Goal: Contribute content

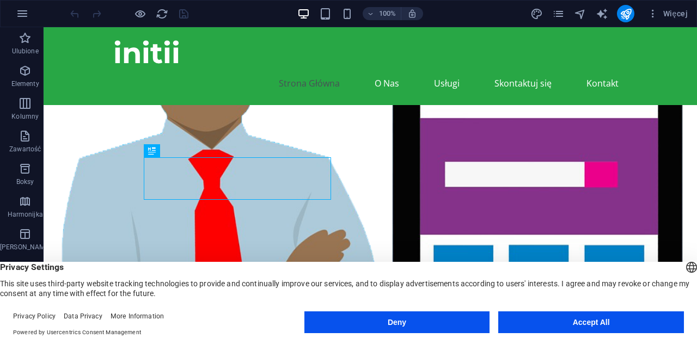
click at [576, 327] on button "Accept All" at bounding box center [591, 322] width 186 height 22
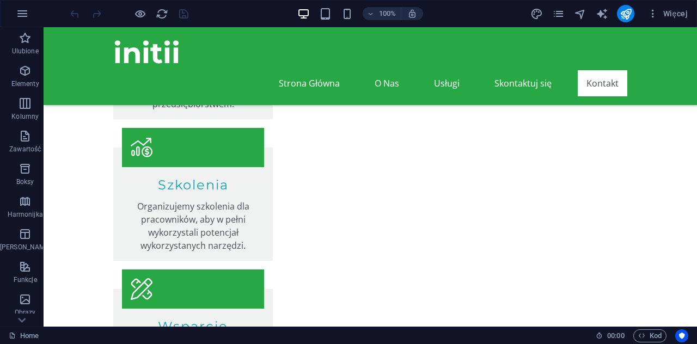
scroll to position [1452, 0]
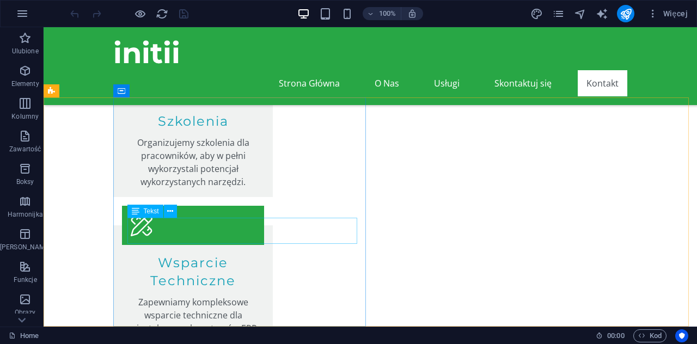
click at [147, 210] on span "Tekst" at bounding box center [151, 211] width 15 height 7
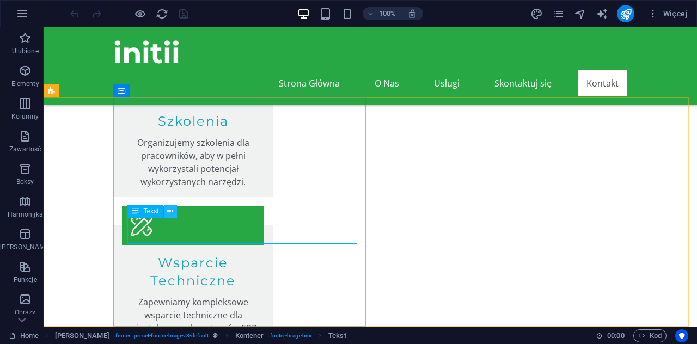
click at [171, 211] on icon at bounding box center [170, 211] width 6 height 11
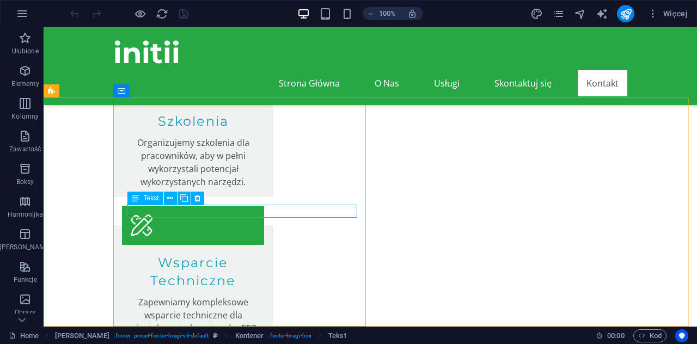
click at [149, 199] on span "Tekst" at bounding box center [151, 198] width 15 height 7
click at [172, 198] on icon at bounding box center [170, 198] width 6 height 11
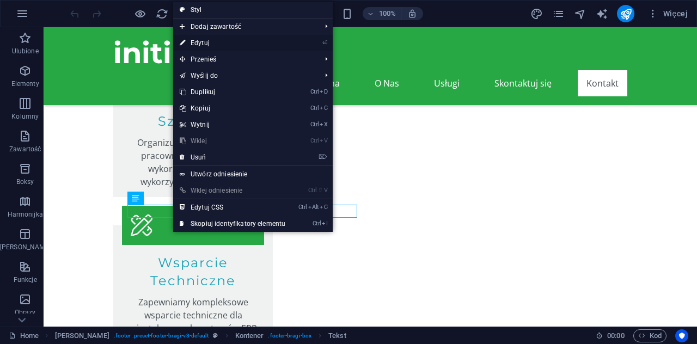
click at [209, 43] on link "⏎ Edytuj" at bounding box center [232, 43] width 119 height 16
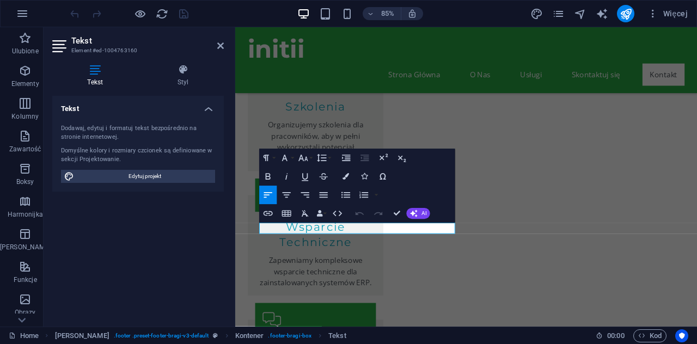
scroll to position [1398, 0]
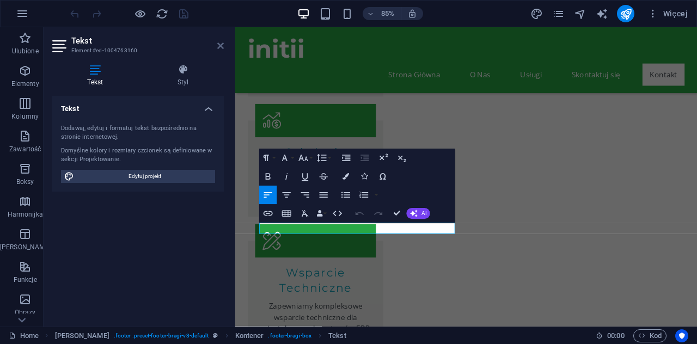
click at [218, 45] on icon at bounding box center [220, 45] width 7 height 9
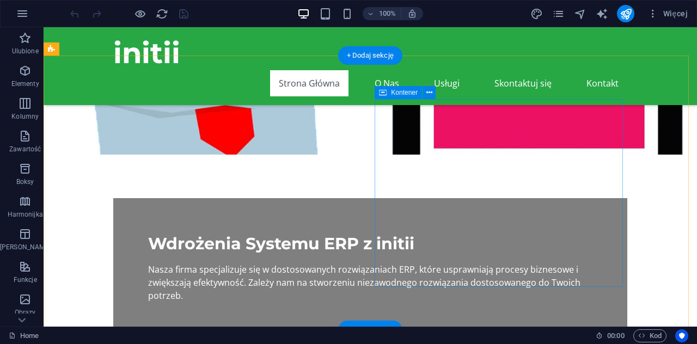
scroll to position [200, 0]
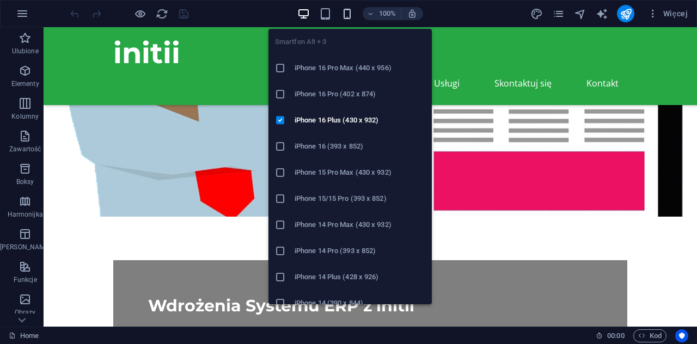
click at [347, 16] on icon "button" at bounding box center [347, 14] width 13 height 13
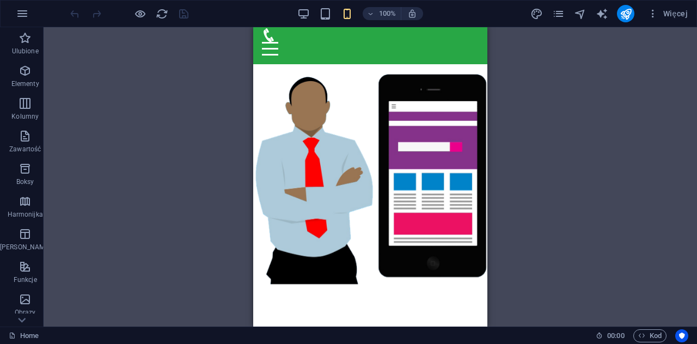
scroll to position [20, 0]
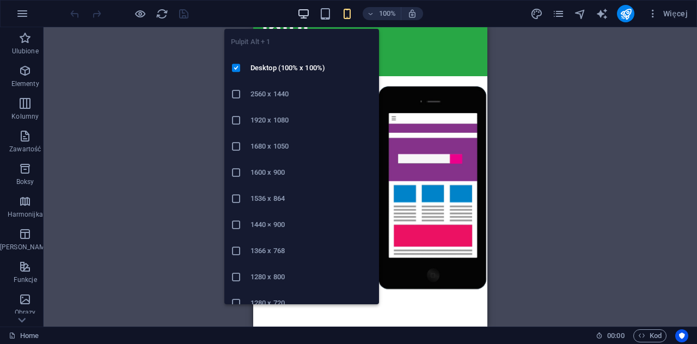
click at [302, 17] on icon "button" at bounding box center [303, 14] width 13 height 13
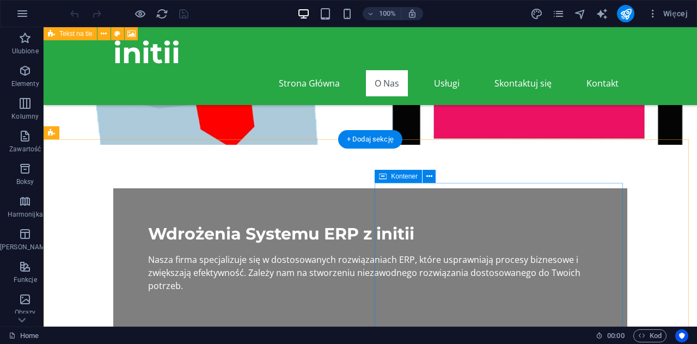
scroll to position [163, 0]
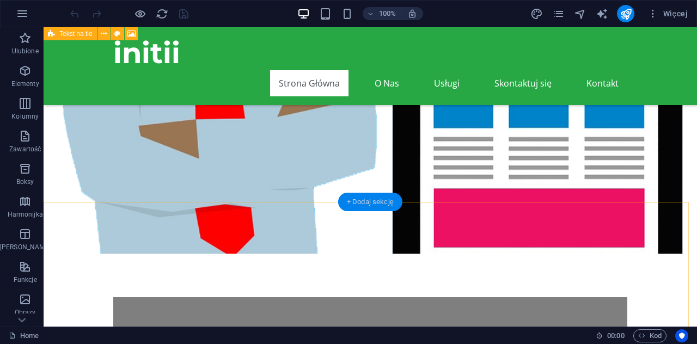
click at [358, 202] on div "+ Dodaj sekcję" at bounding box center [370, 202] width 64 height 19
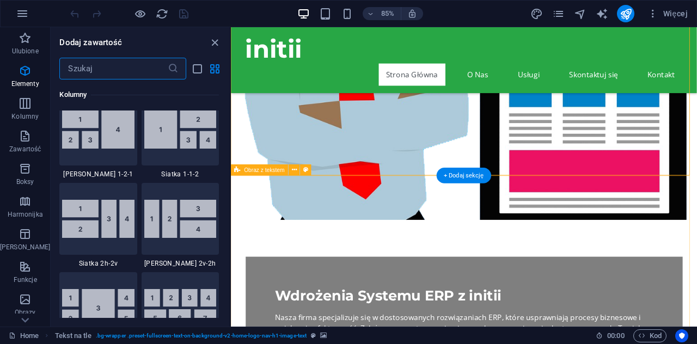
scroll to position [1905, 0]
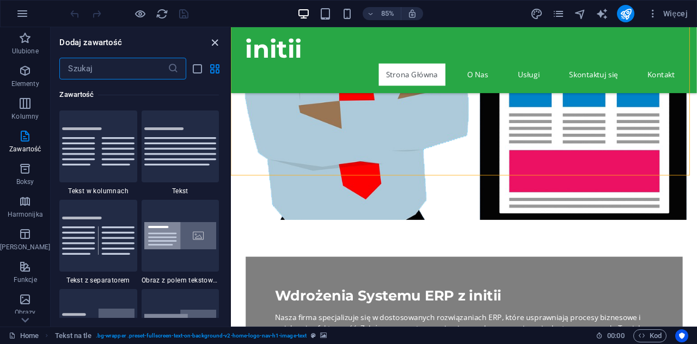
click at [218, 43] on icon "close panel" at bounding box center [215, 42] width 13 height 13
